Goal: Information Seeking & Learning: Learn about a topic

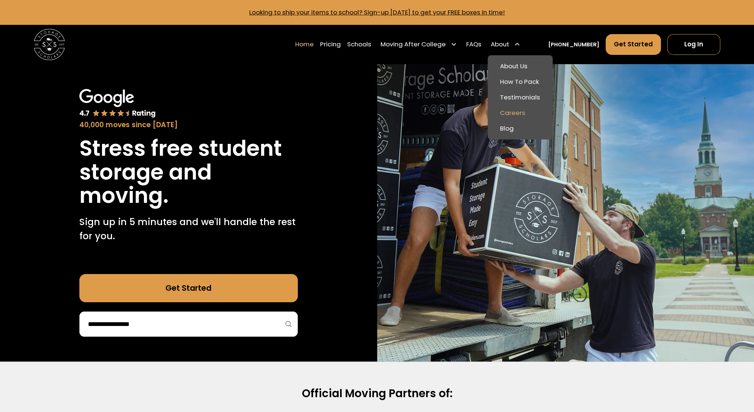
click at [516, 116] on link "Careers" at bounding box center [520, 113] width 59 height 16
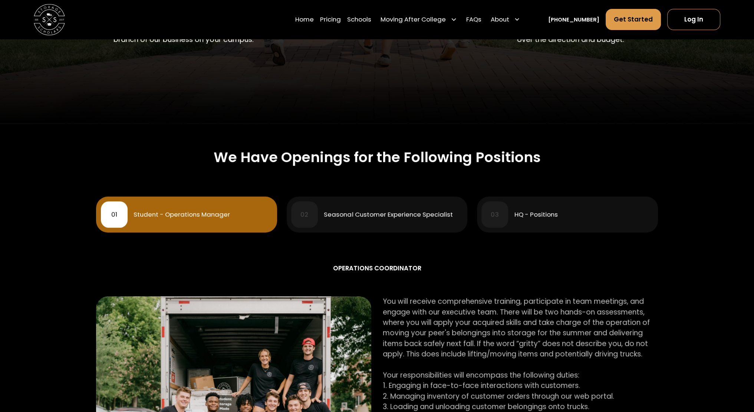
scroll to position [237, 0]
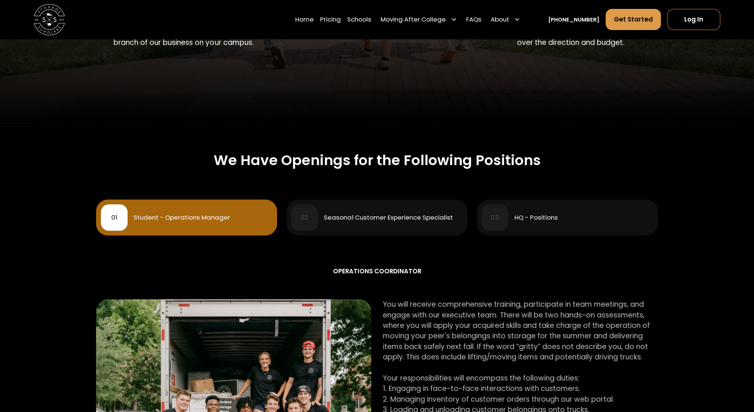
click at [522, 208] on div "03 HQ - Positions" at bounding box center [567, 217] width 172 height 27
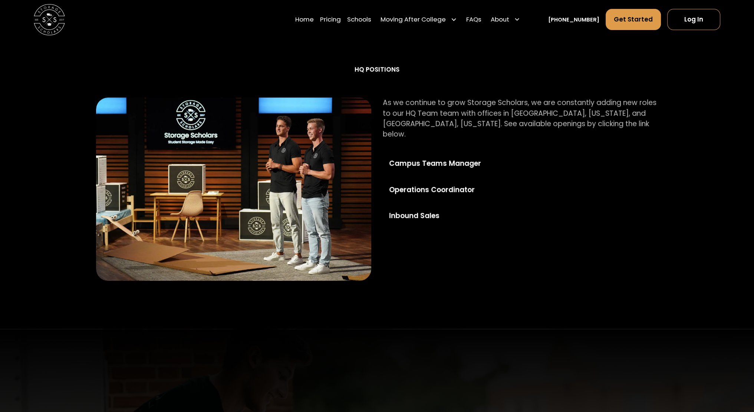
scroll to position [443, 0]
